Goal: Task Accomplishment & Management: Complete application form

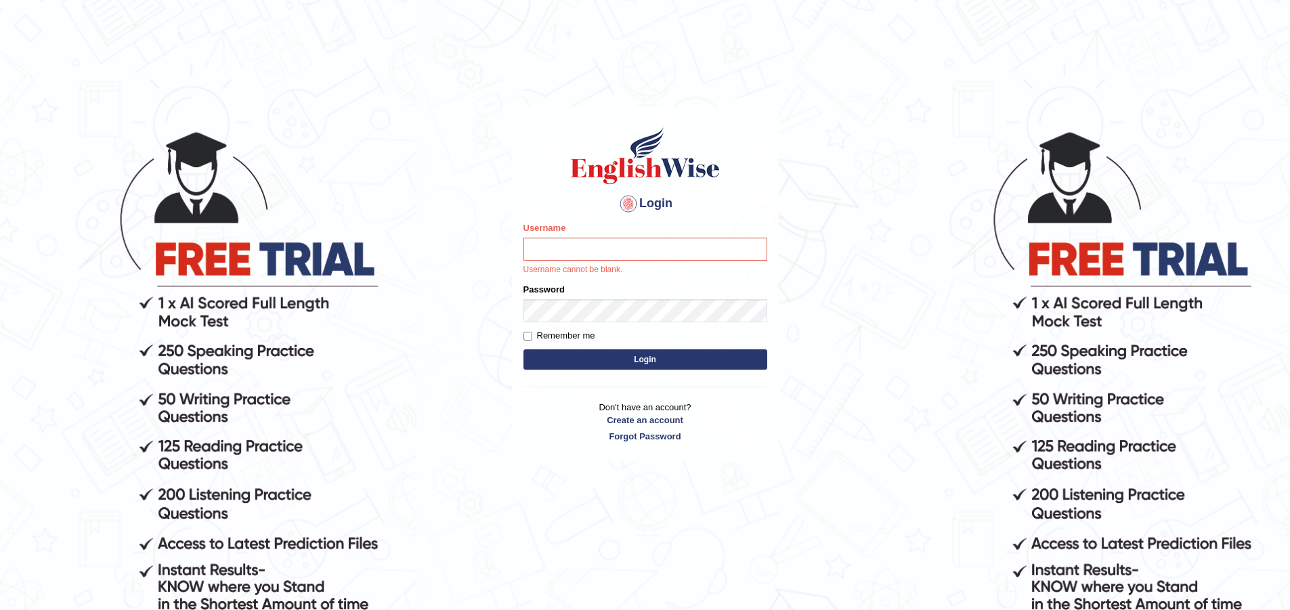
click at [459, 568] on body "Login Please fix the following errors: Username Username cannot be blank. Passw…" at bounding box center [645, 369] width 1290 height 610
click at [942, 358] on body "Login Please fix the following errors: Username Username cannot be blank. Passw…" at bounding box center [645, 369] width 1290 height 610
drag, startPoint x: 581, startPoint y: 256, endPoint x: 579, endPoint y: 268, distance: 12.5
click at [581, 256] on input "Username" at bounding box center [646, 249] width 244 height 23
type input "zorbaenglish"
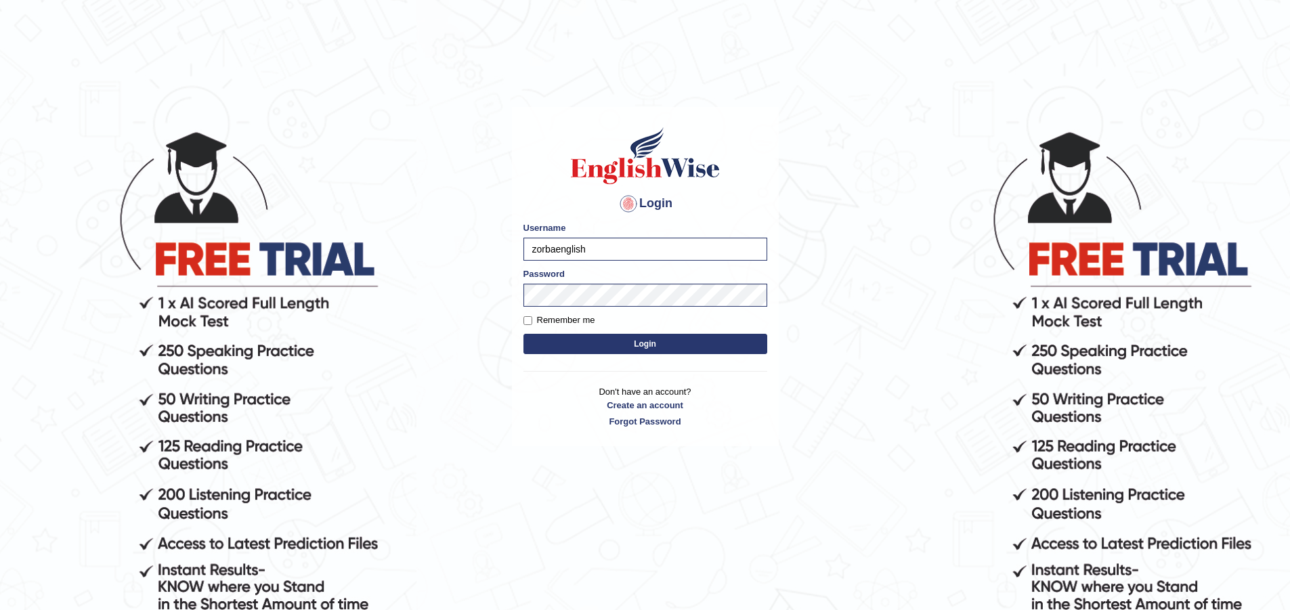
click at [942, 472] on body "Login Please fix the following errors: Username zorbaenglish Password Remember …" at bounding box center [645, 369] width 1290 height 610
